Goal: Find specific page/section: Find specific page/section

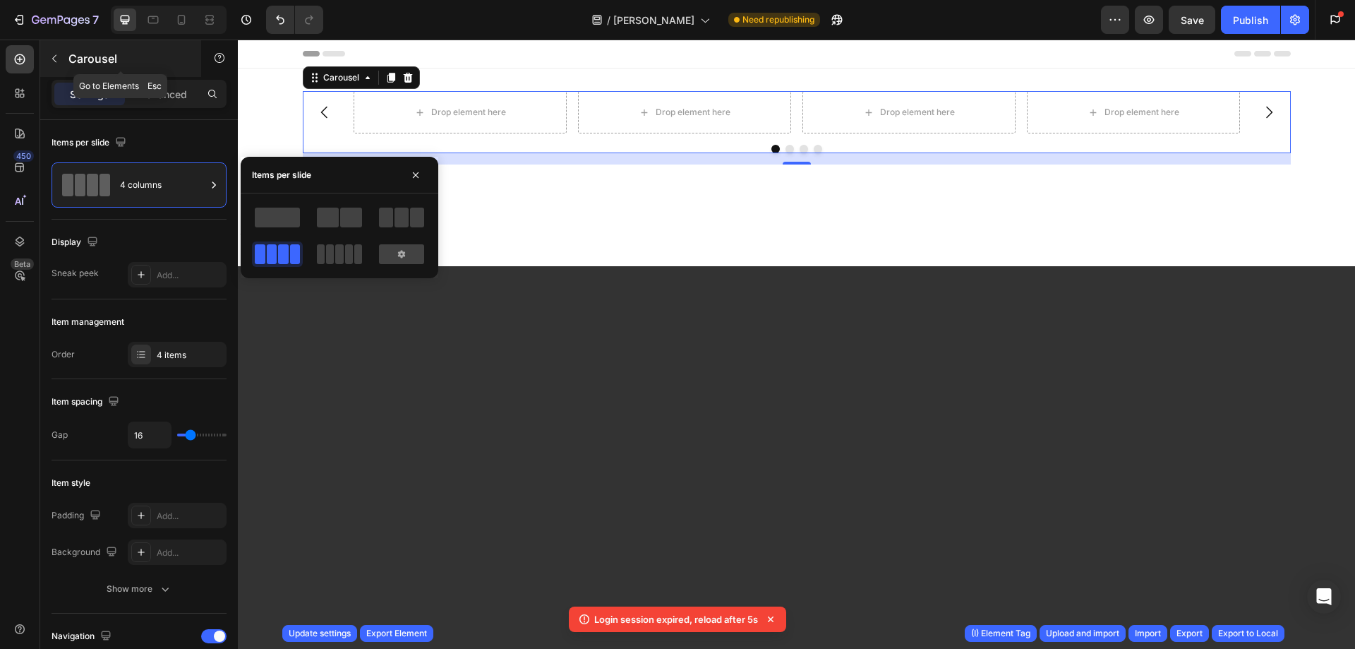
click at [59, 52] on button "button" at bounding box center [54, 58] width 23 height 23
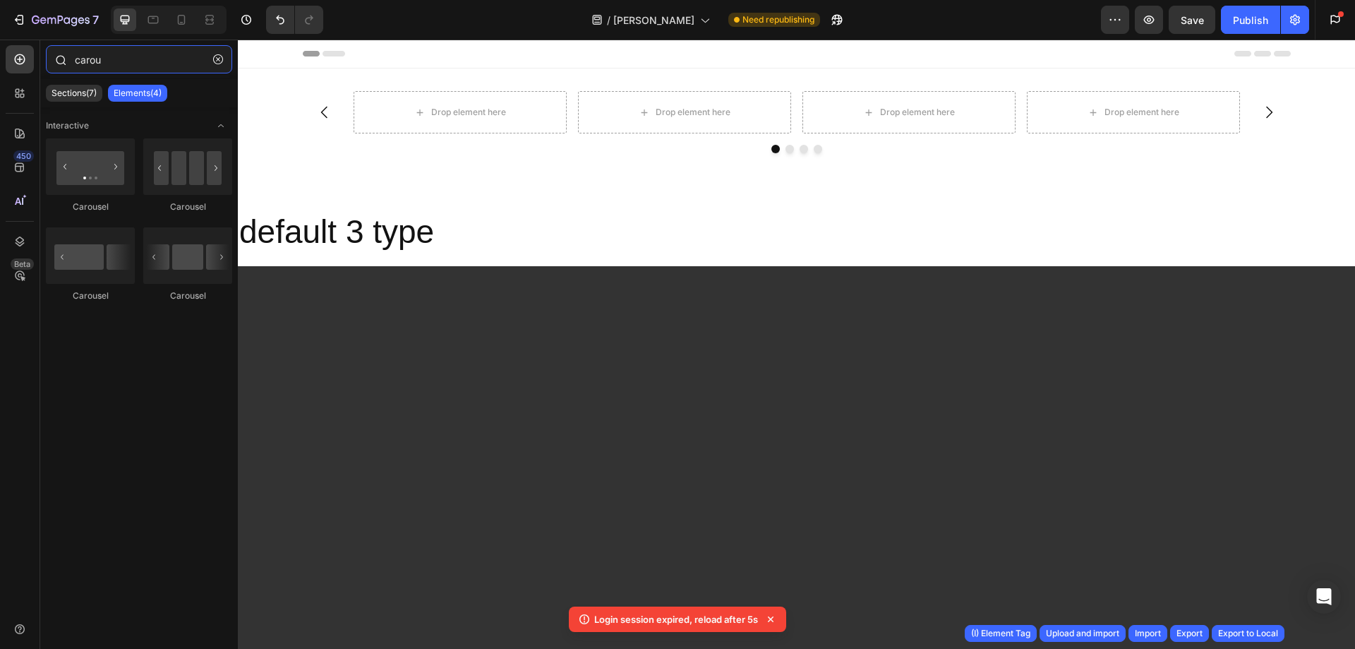
click at [92, 59] on input "carou" at bounding box center [139, 59] width 186 height 28
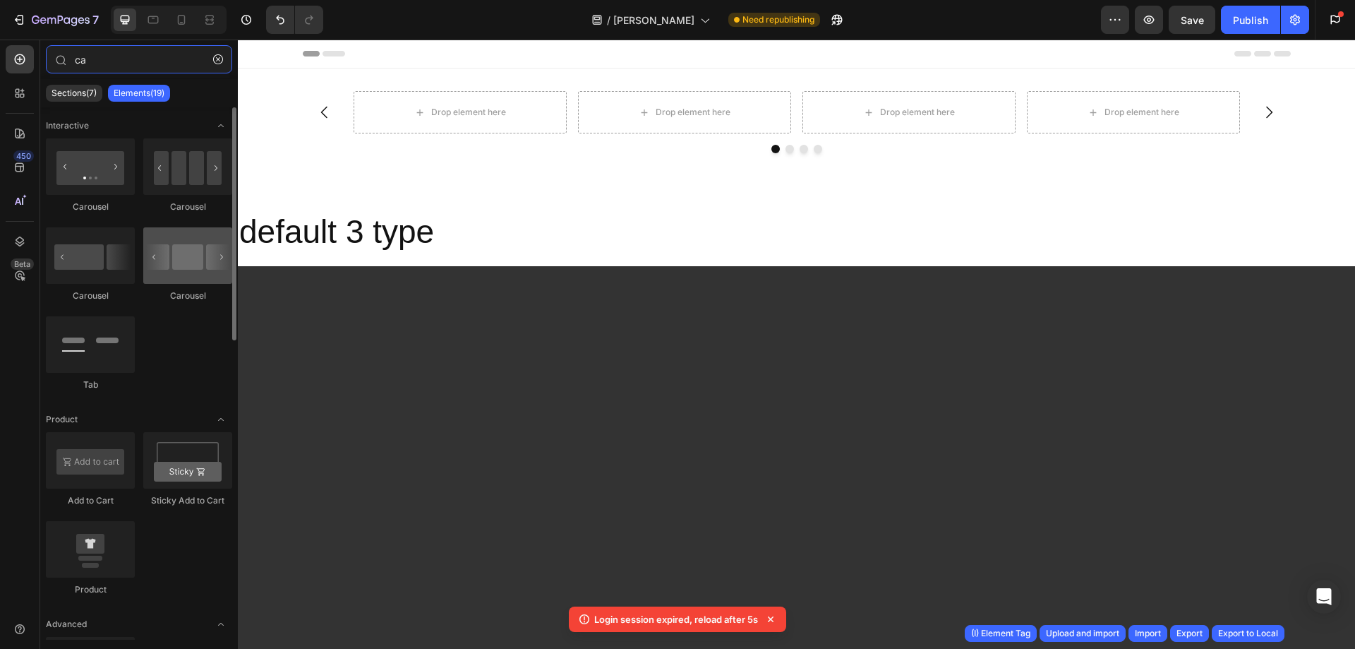
type input "ca"
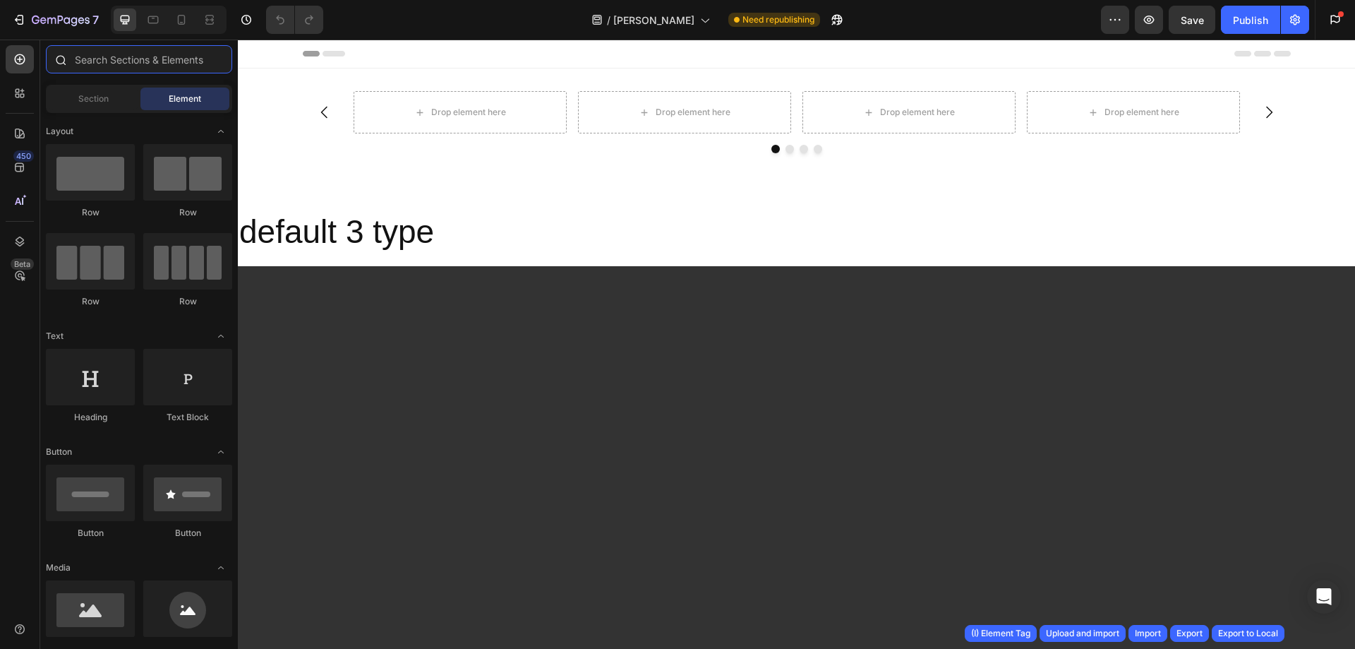
click at [132, 60] on input "text" at bounding box center [139, 59] width 186 height 28
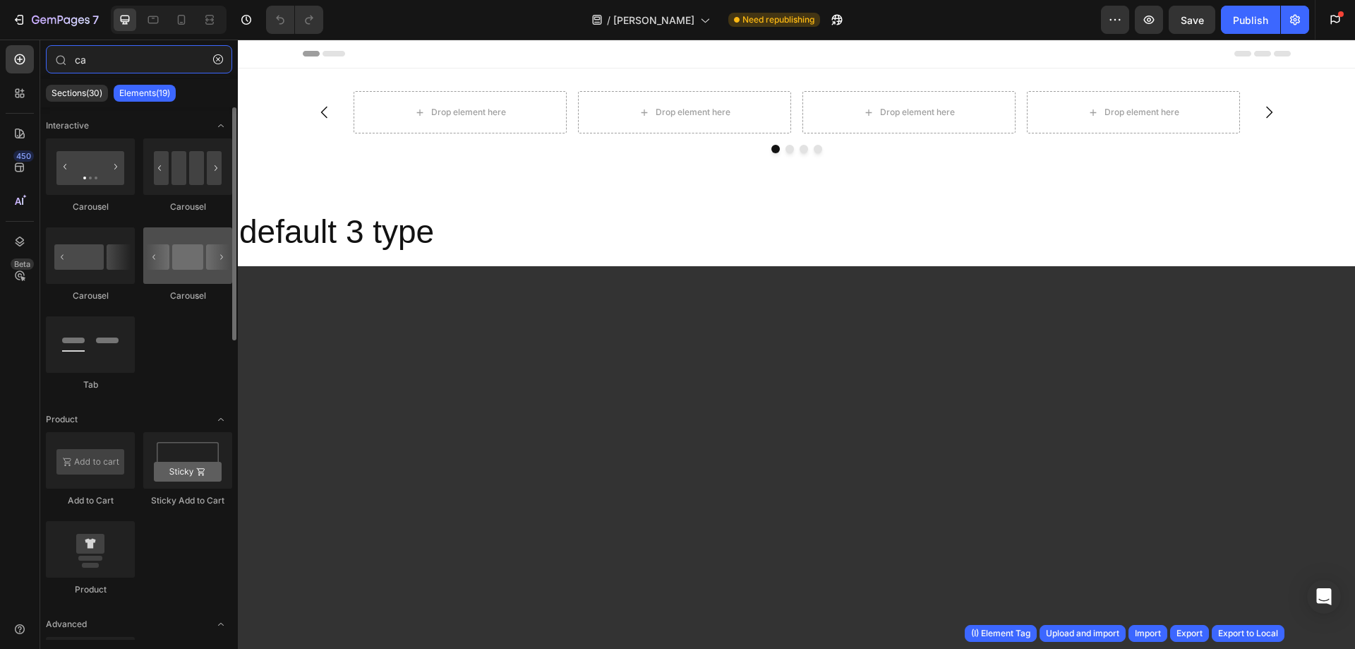
type input "ca"
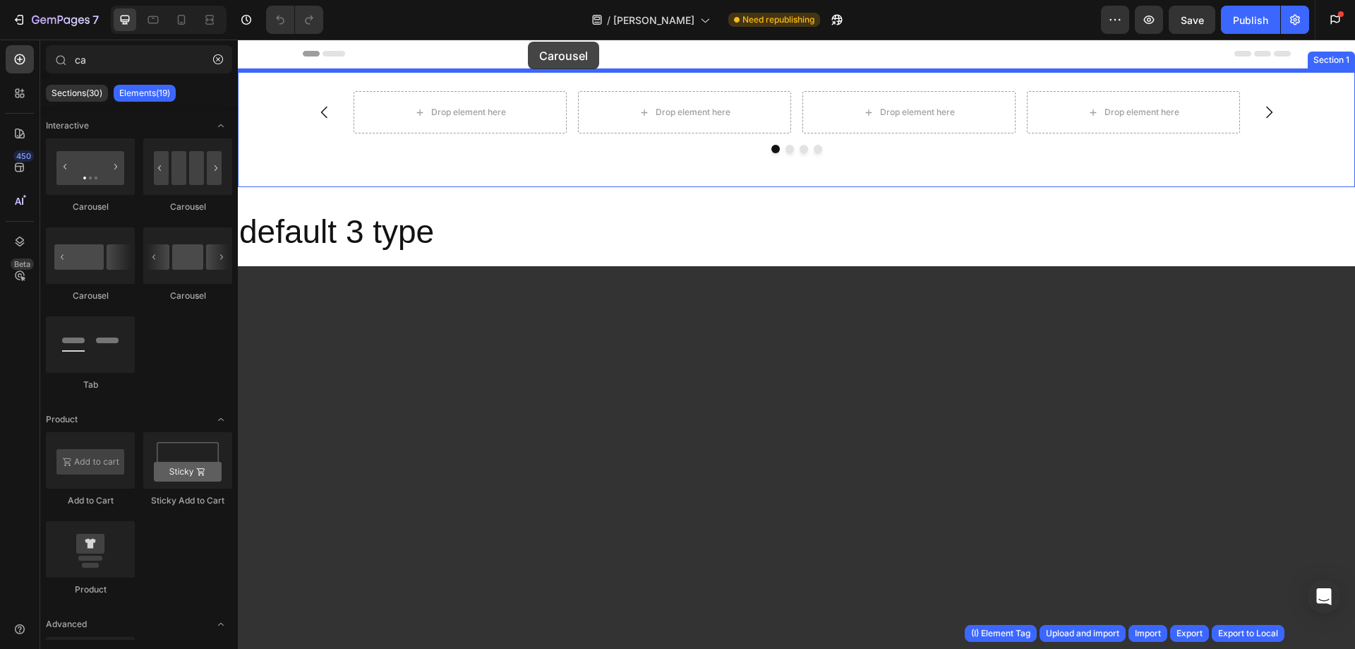
drag, startPoint x: 416, startPoint y: 304, endPoint x: 528, endPoint y: 42, distance: 285.5
